Goal: Check status: Check status

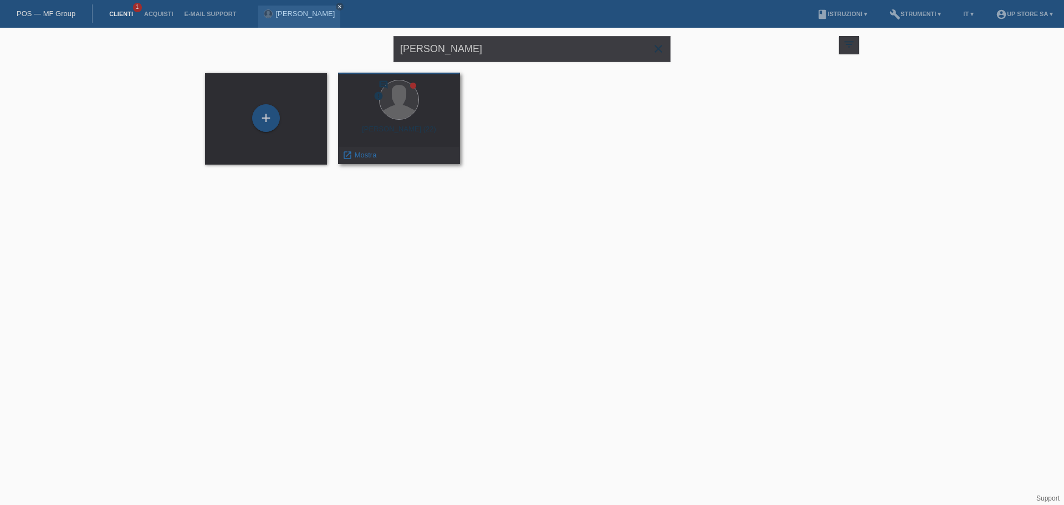
click at [379, 114] on div at bounding box center [399, 101] width 104 height 42
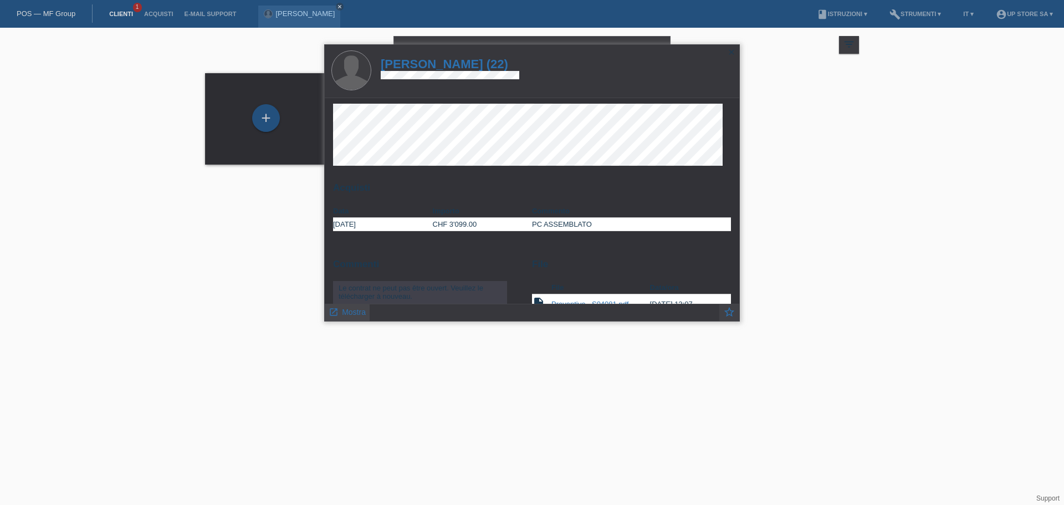
click at [354, 314] on span "Mostra" at bounding box center [354, 312] width 24 height 9
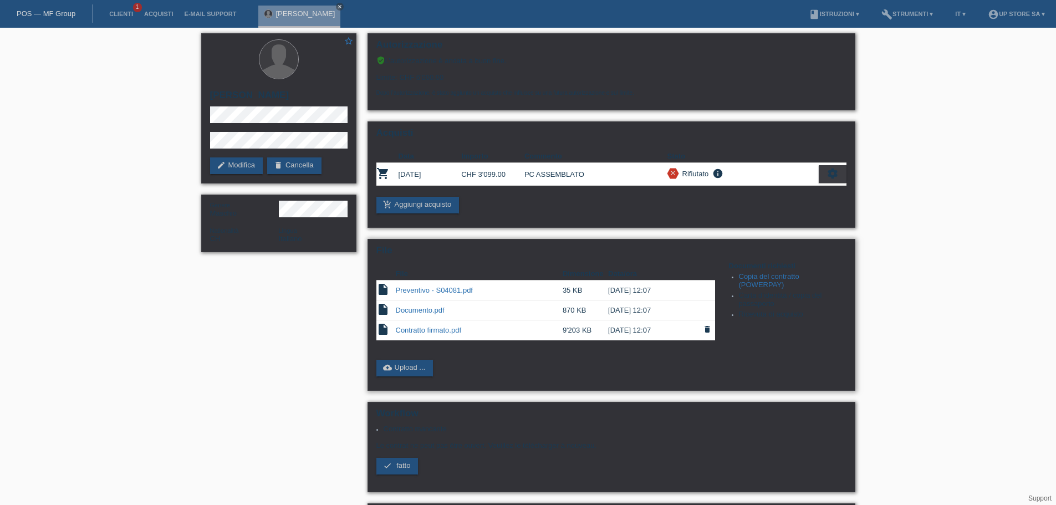
click at [413, 328] on link "Contratto firmato.pdf" at bounding box center [429, 330] width 66 height 8
click at [403, 360] on link "cloud_upload Upload ..." at bounding box center [404, 368] width 57 height 17
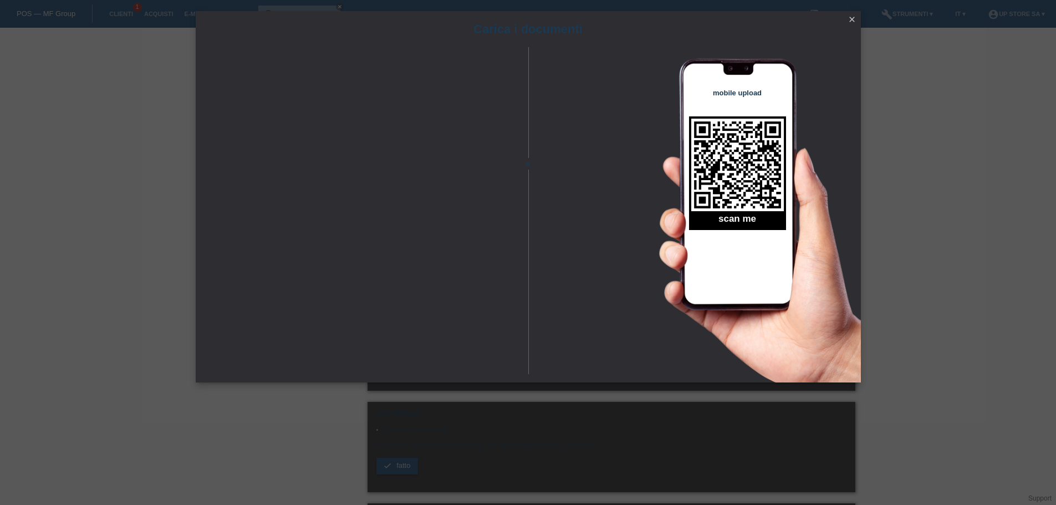
click at [850, 18] on icon "close" at bounding box center [852, 19] width 9 height 9
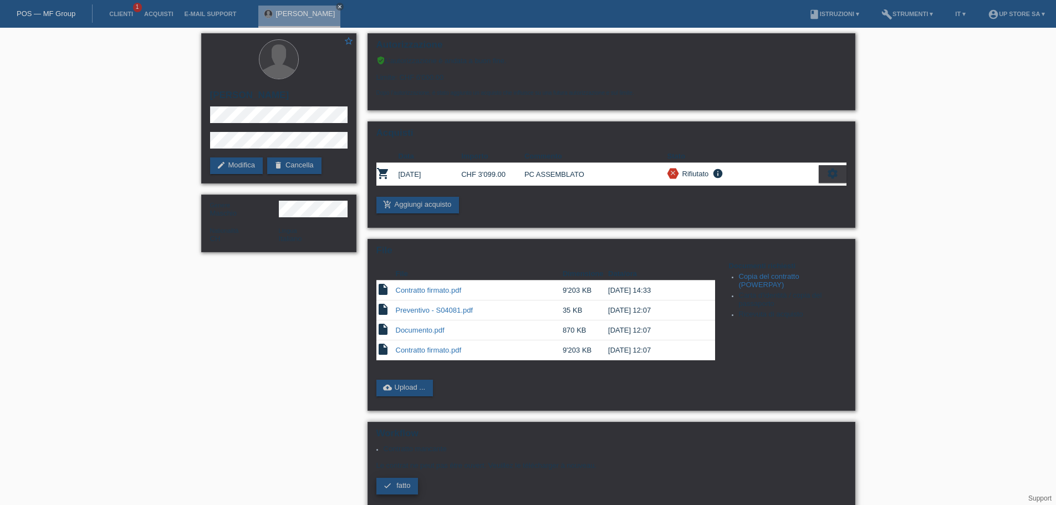
click at [408, 489] on span "fatto" at bounding box center [403, 485] width 14 height 8
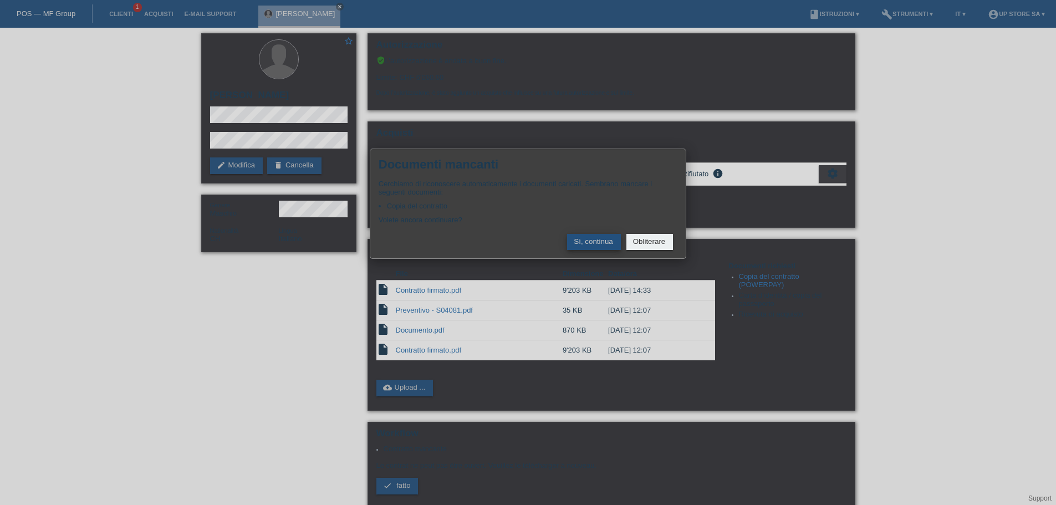
click at [586, 238] on button "Sì, continua" at bounding box center [593, 242] width 53 height 16
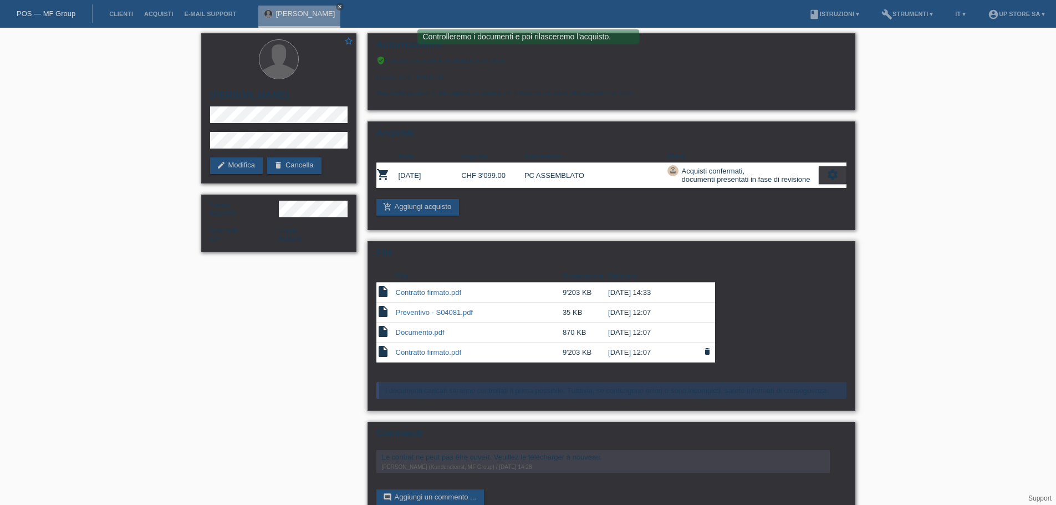
click at [453, 353] on link "Contratto firmato.pdf" at bounding box center [429, 352] width 66 height 8
click at [450, 354] on link "Contratto firmato.pdf" at bounding box center [429, 352] width 66 height 8
